Goal: Find specific page/section: Find specific page/section

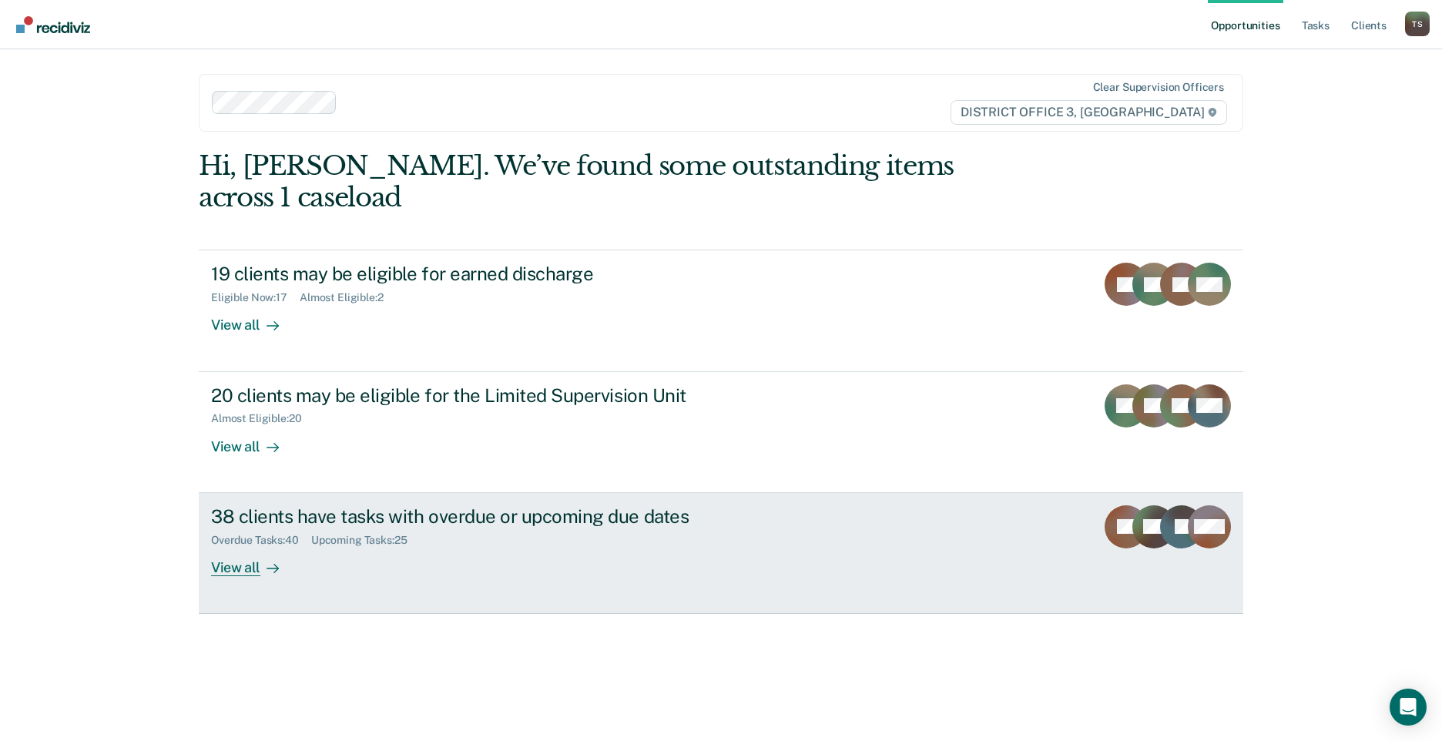
click at [226, 546] on div "View all" at bounding box center [254, 561] width 86 height 30
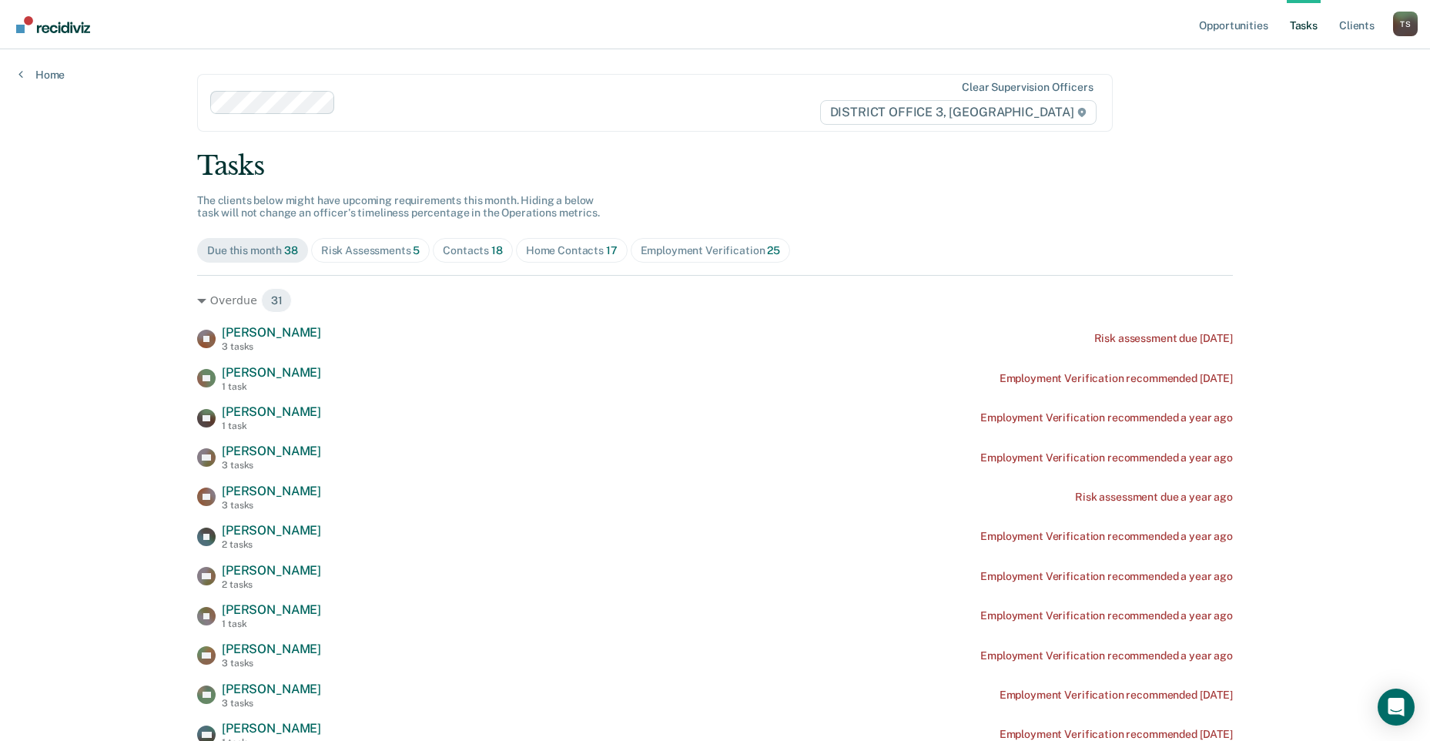
scroll to position [77, 0]
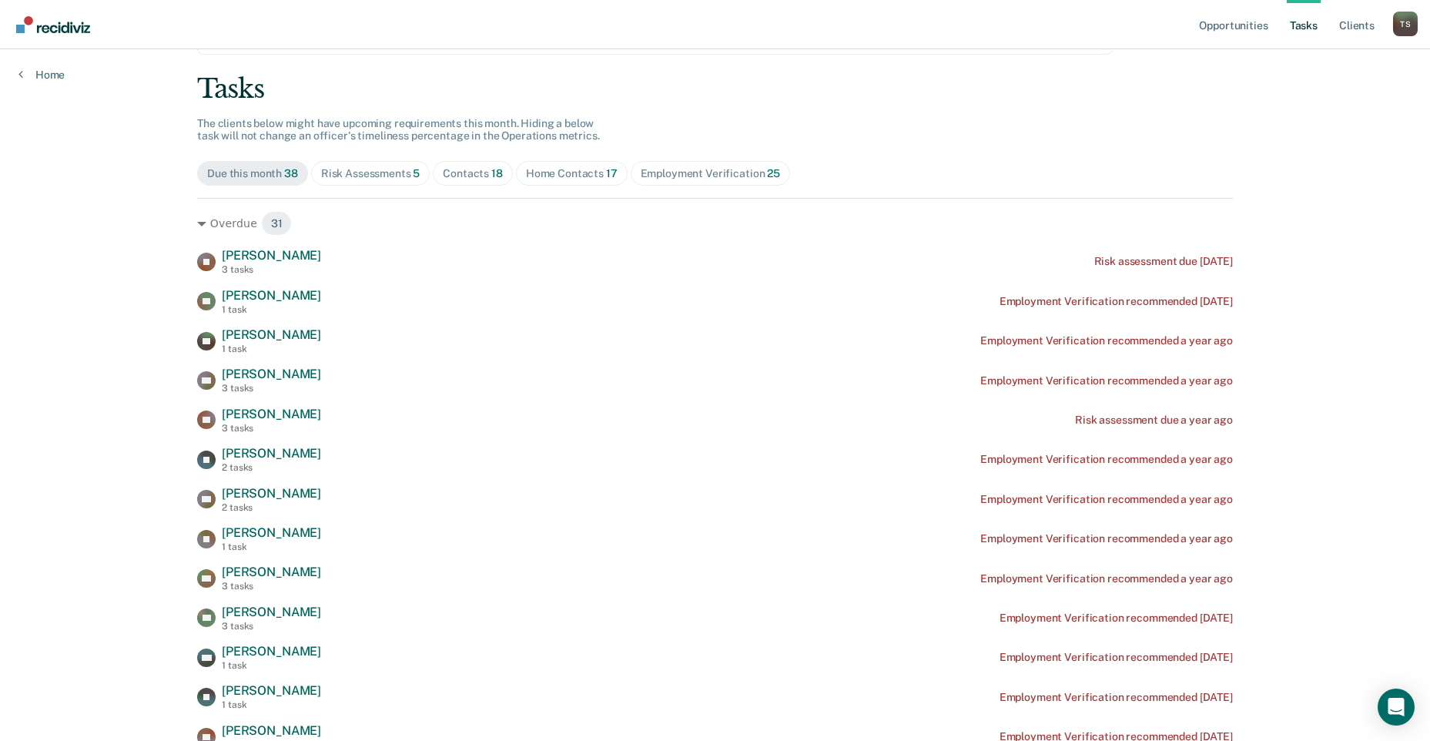
click at [567, 172] on div "Home Contacts 17" at bounding box center [572, 173] width 92 height 13
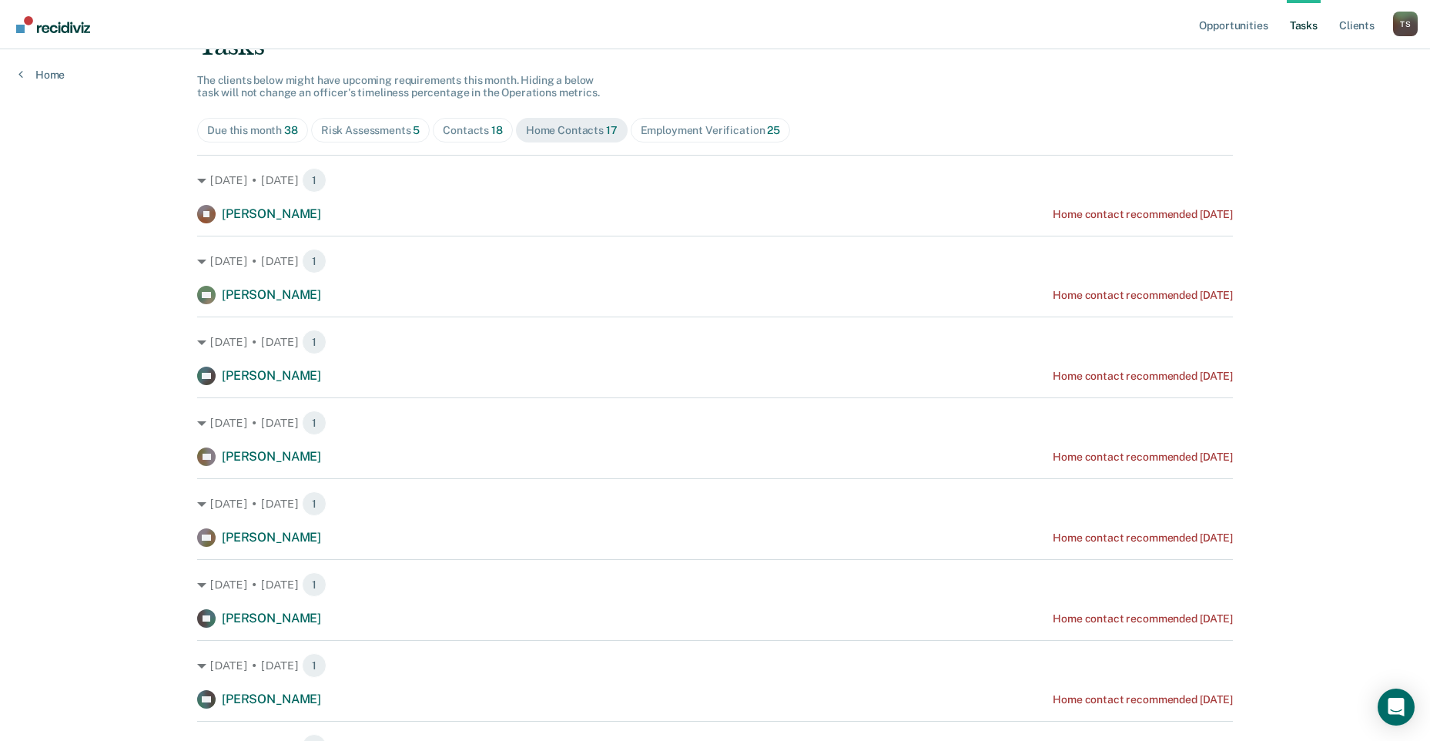
scroll to position [154, 0]
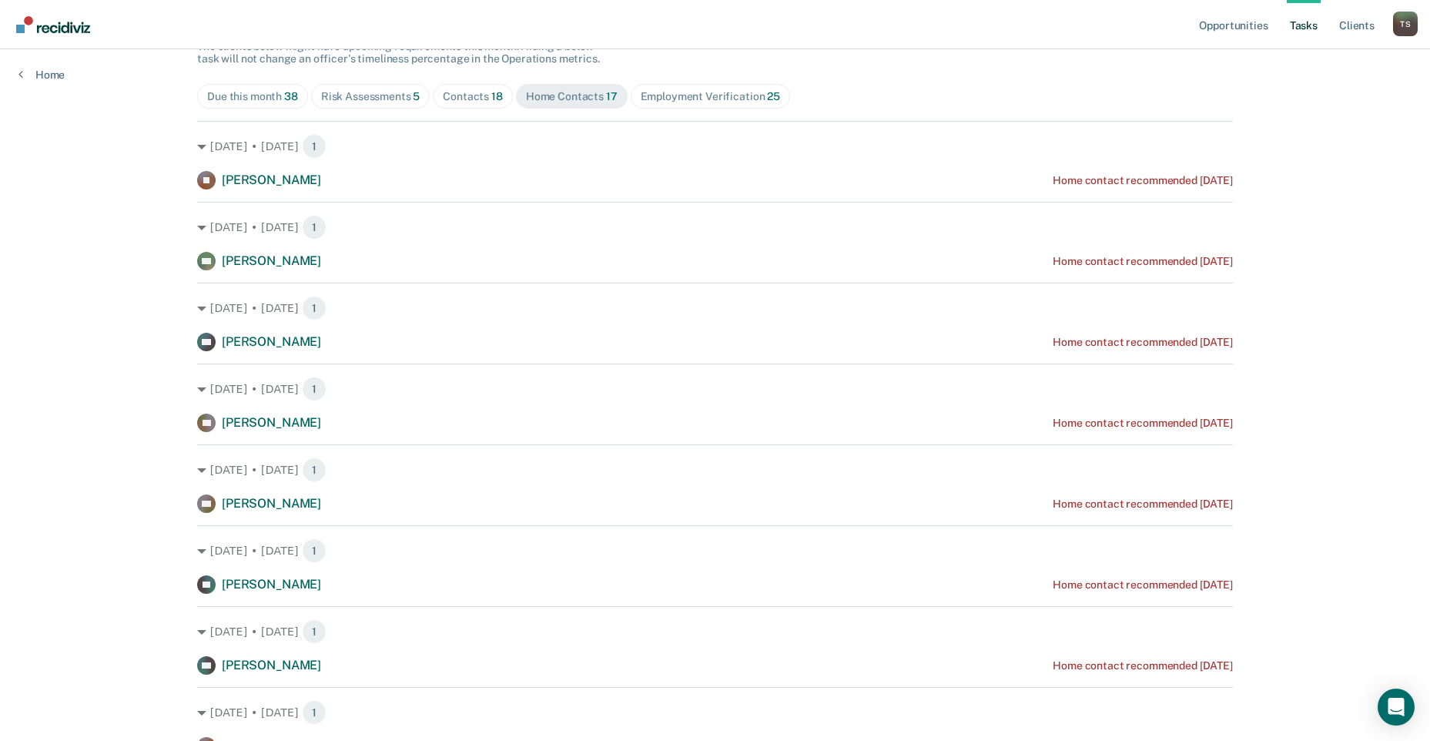
click at [376, 97] on div "Risk Assessments 5" at bounding box center [370, 96] width 99 height 13
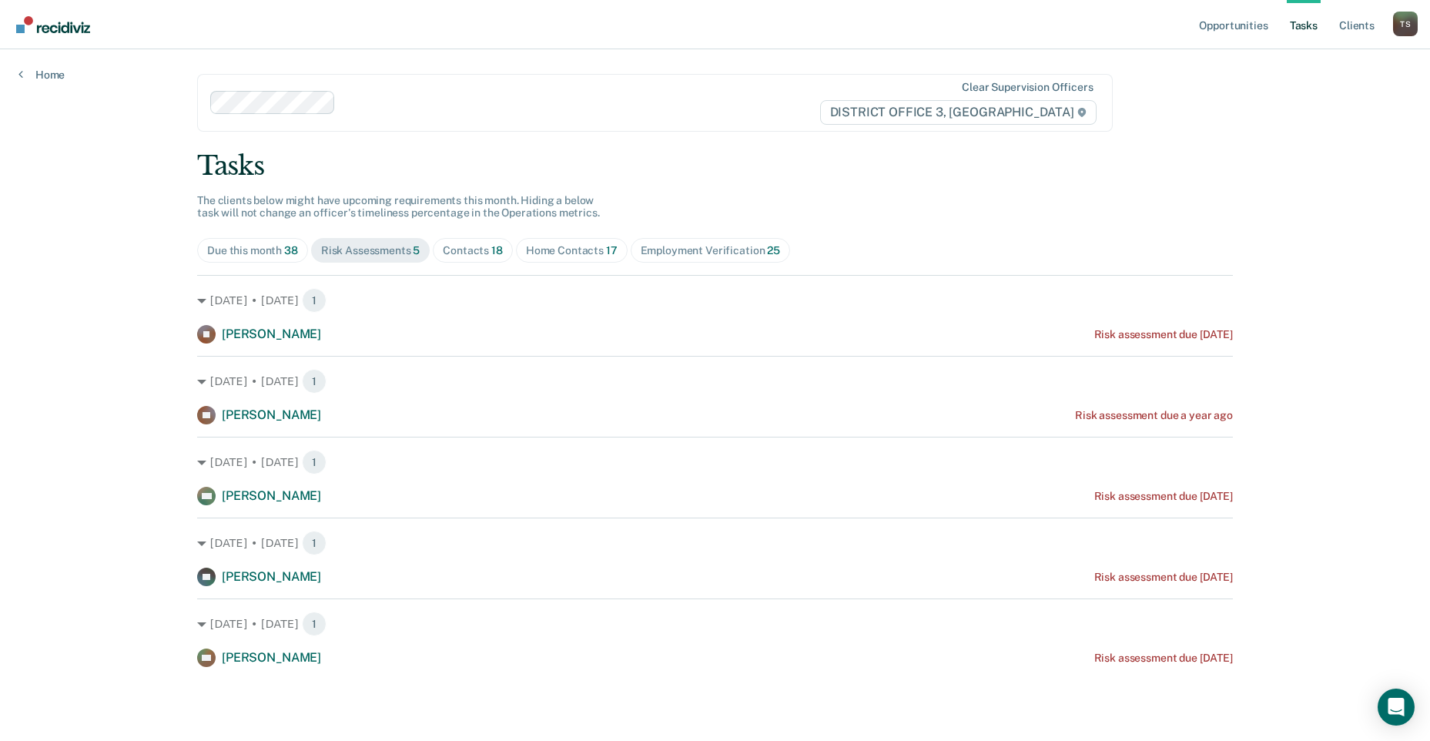
scroll to position [0, 0]
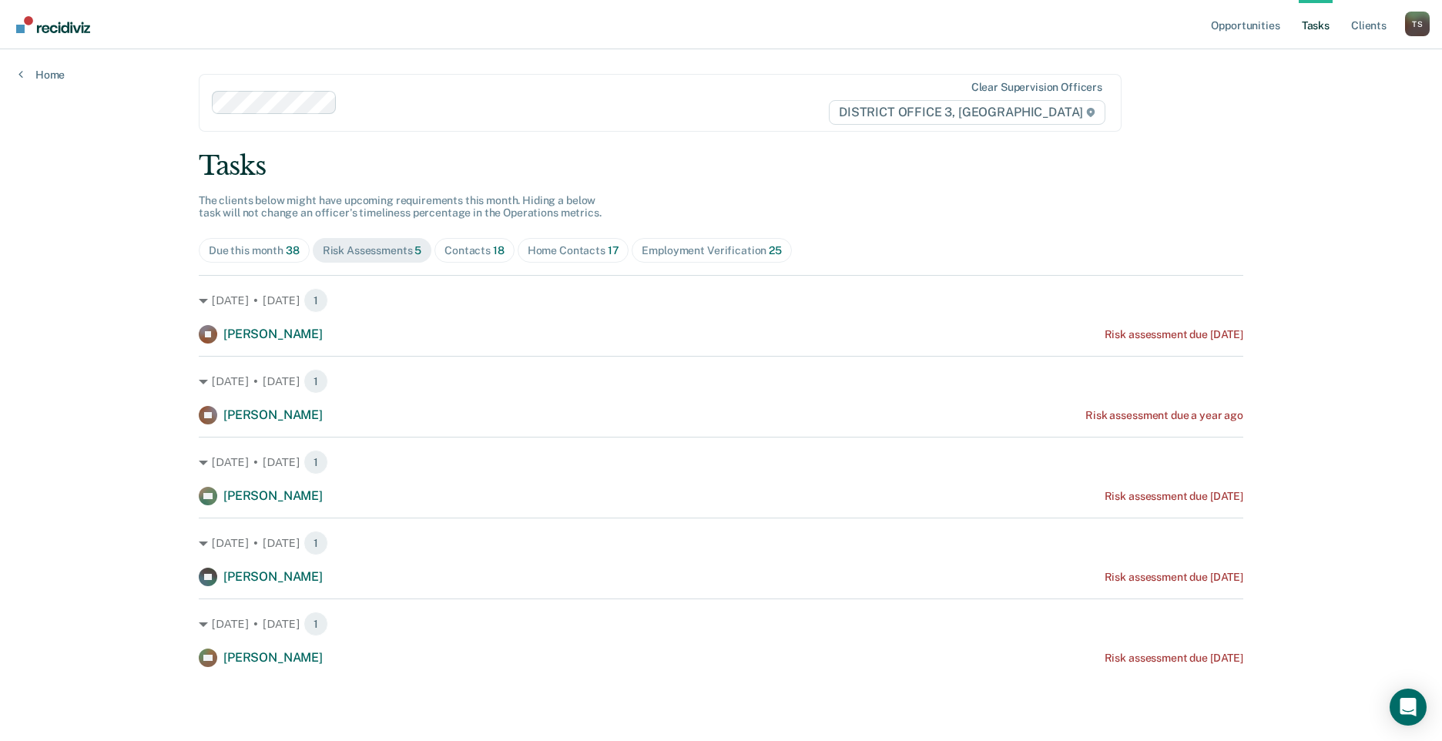
click at [572, 246] on div "Home Contacts 17" at bounding box center [574, 250] width 92 height 13
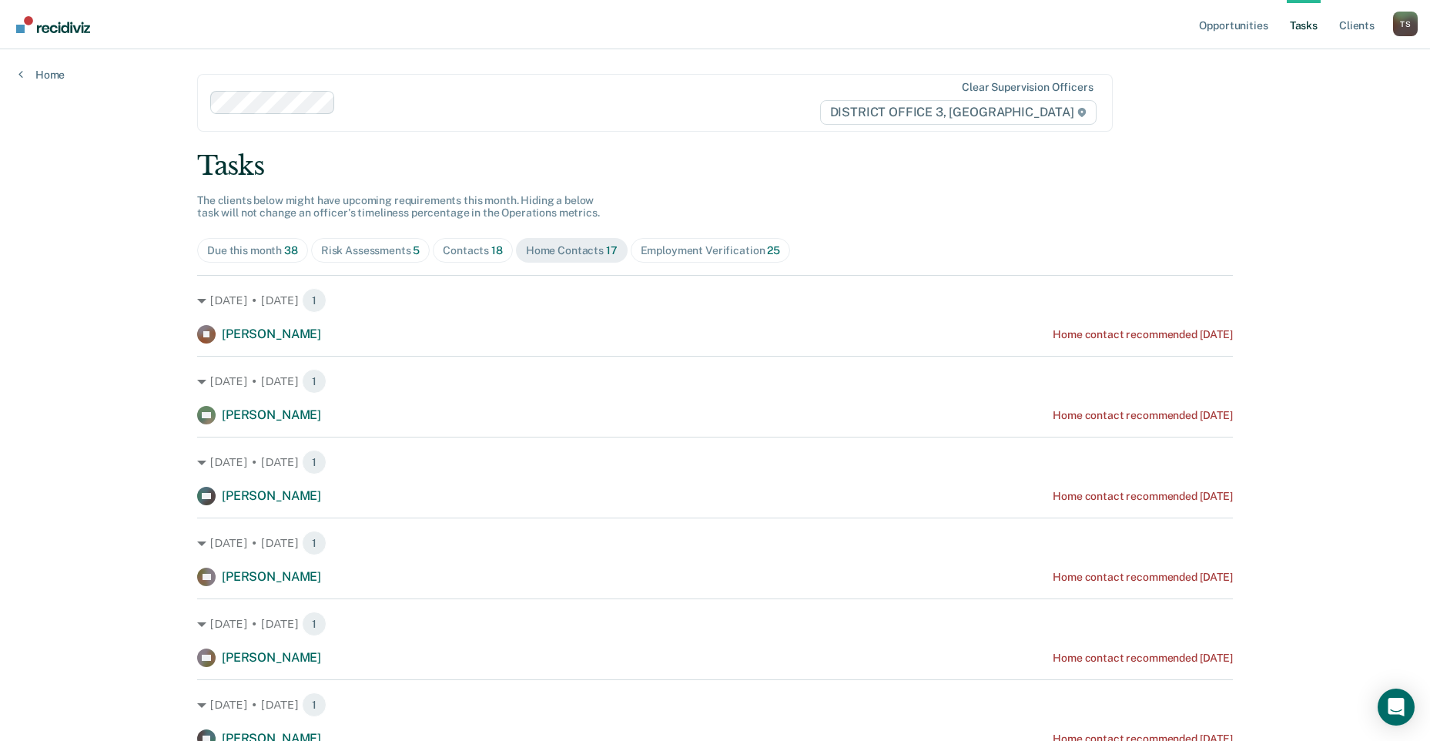
click at [556, 252] on div "Home Contacts 17" at bounding box center [572, 250] width 92 height 13
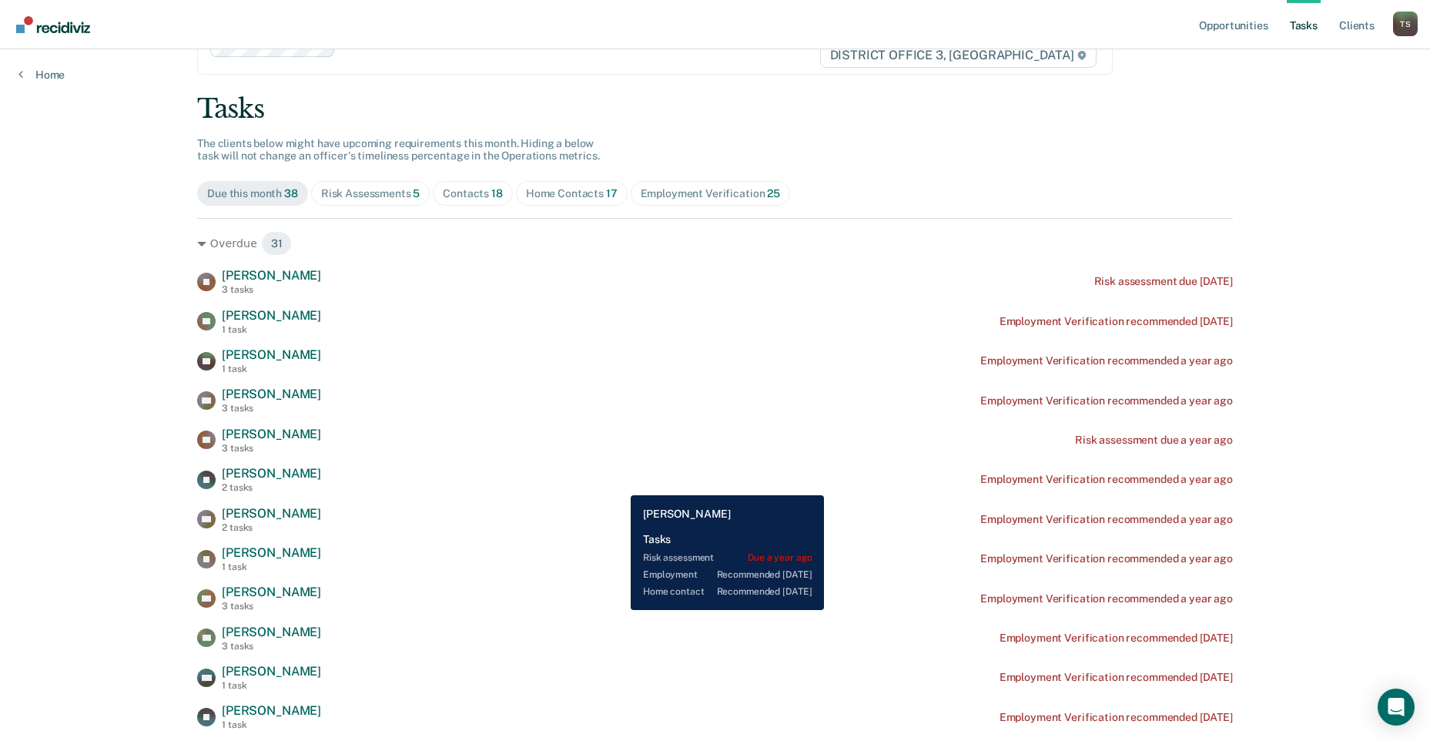
scroll to position [154, 0]
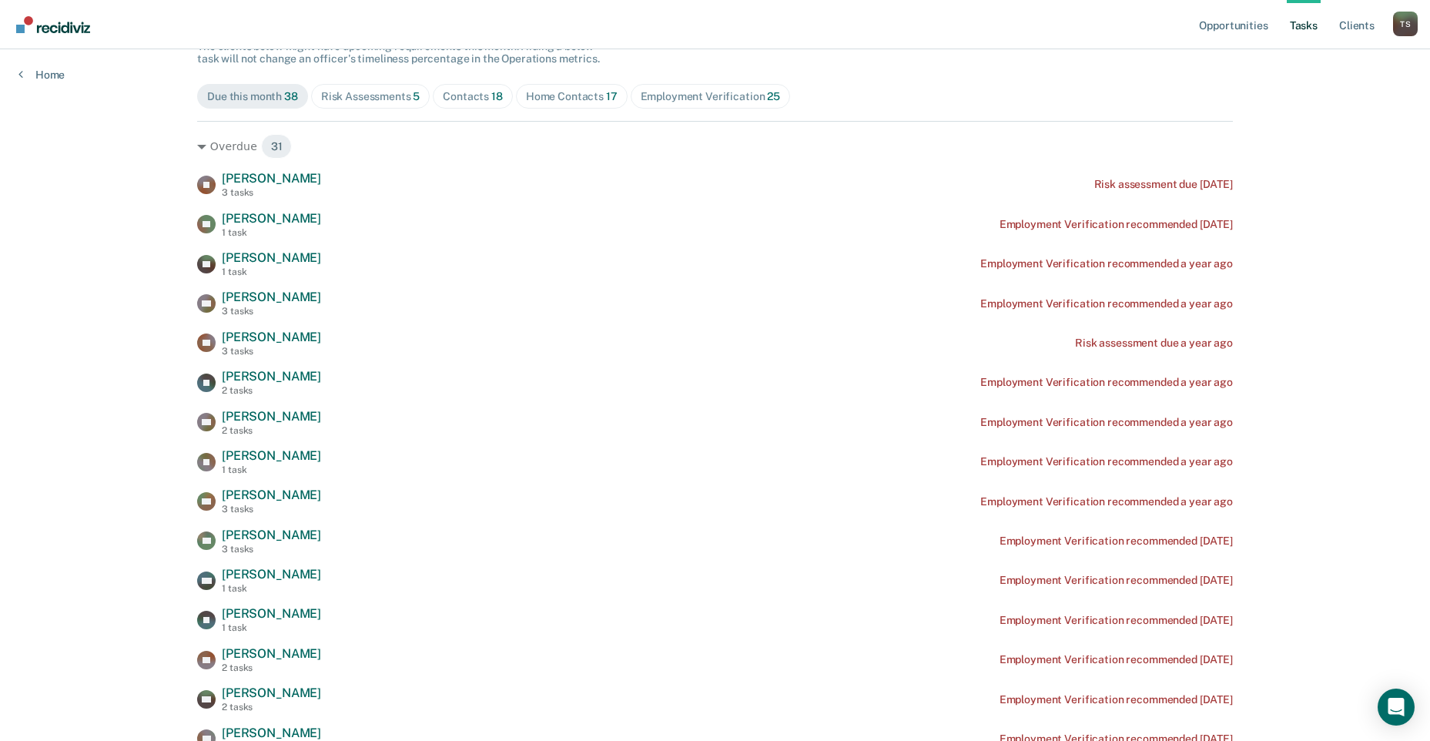
click at [573, 94] on div "Home Contacts 17" at bounding box center [572, 96] width 92 height 13
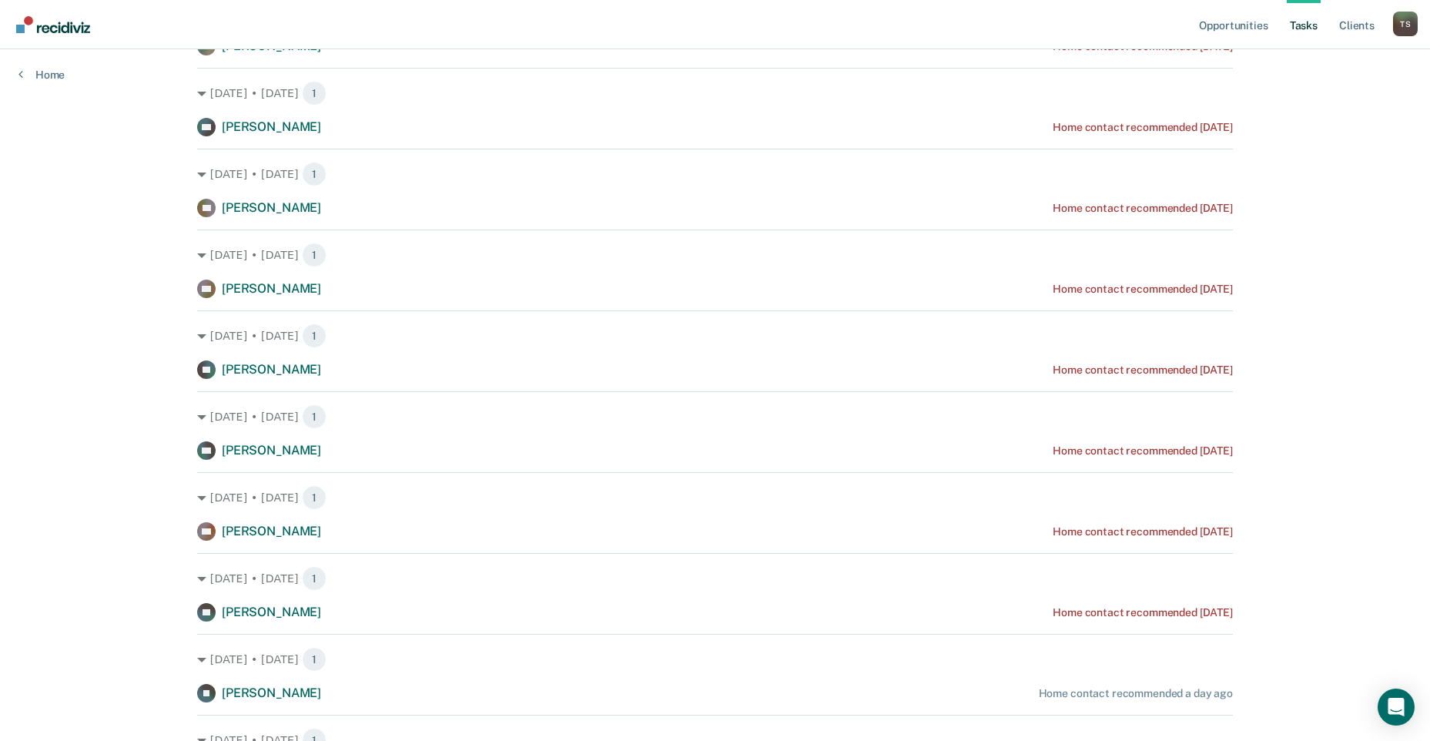
scroll to position [0, 0]
